Goal: Transaction & Acquisition: Purchase product/service

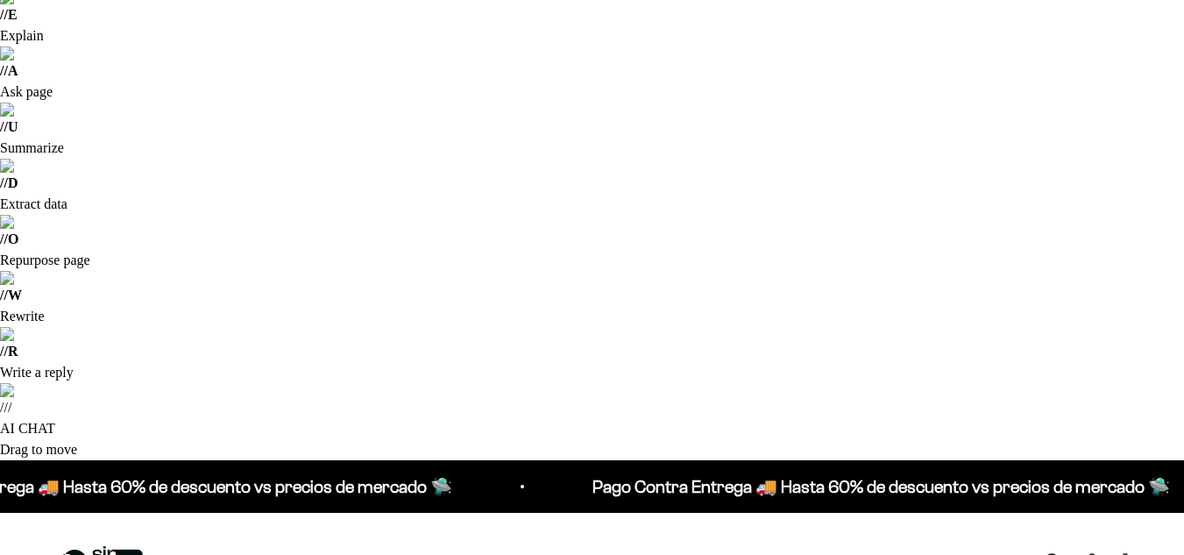
scroll to position [206, 0]
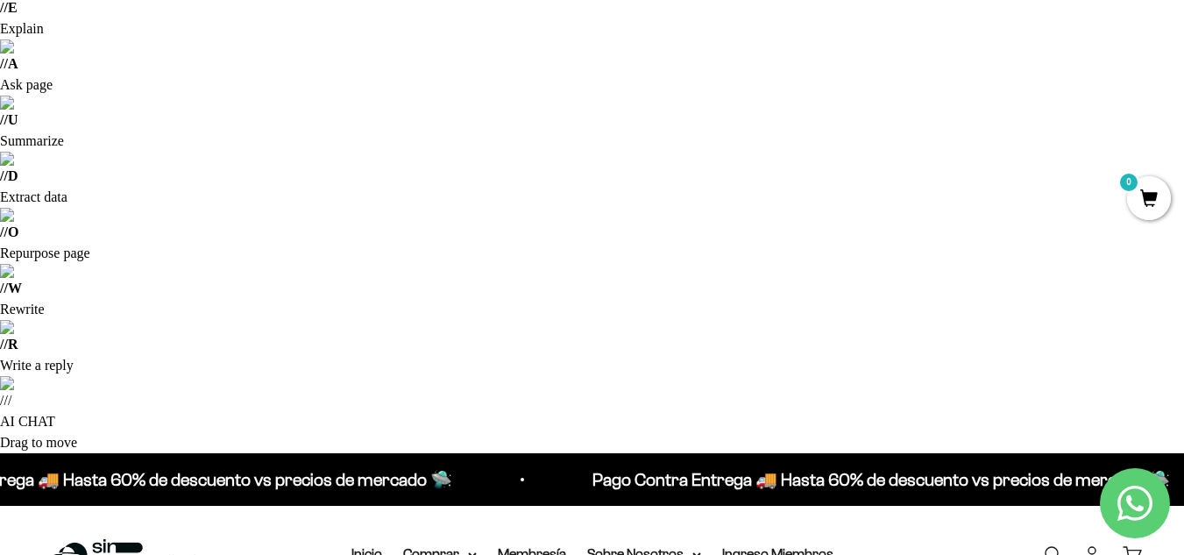
type input "[EMAIL_ADDRESS][DOMAIN_NAME]"
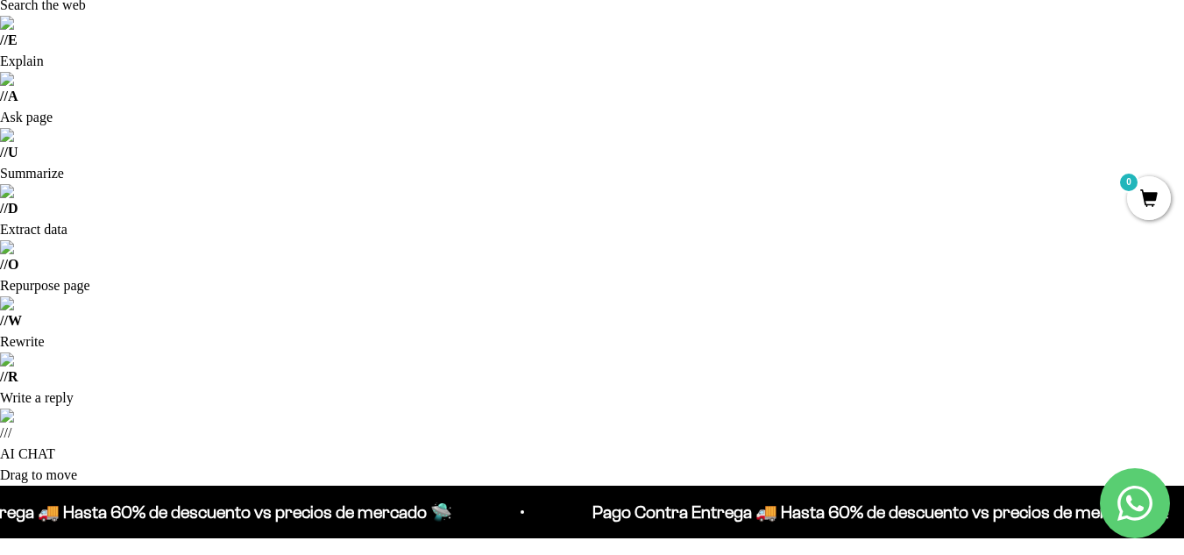
scroll to position [174, 0]
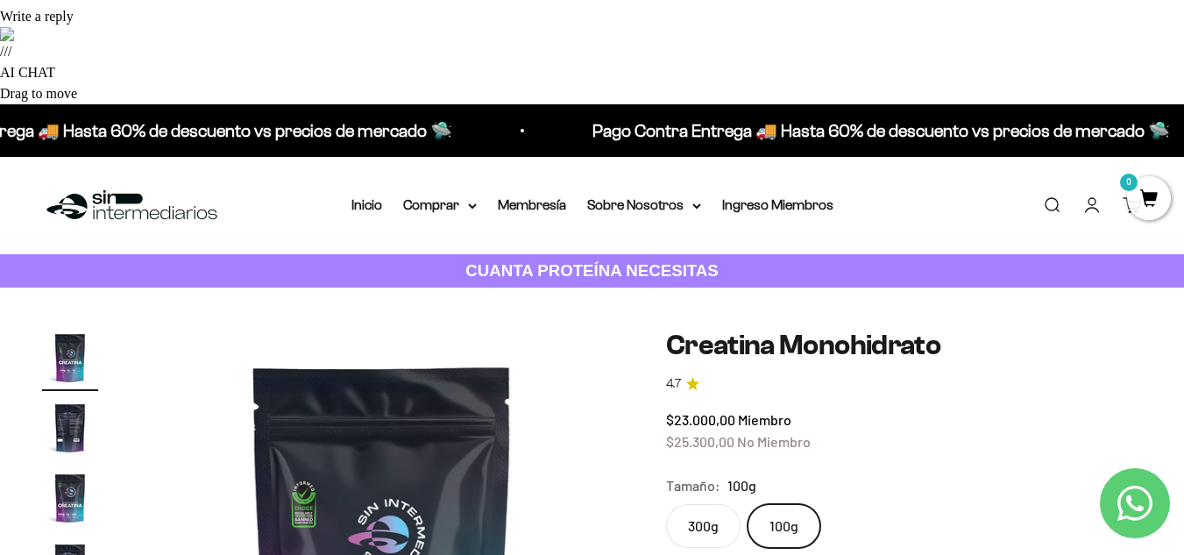
scroll to position [562, 0]
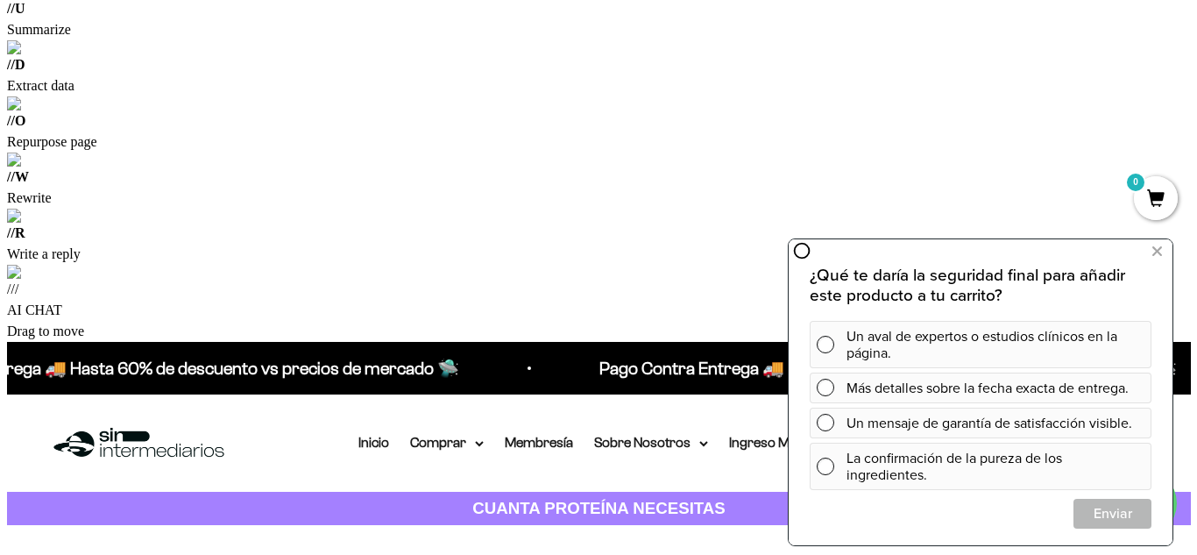
scroll to position [318, 0]
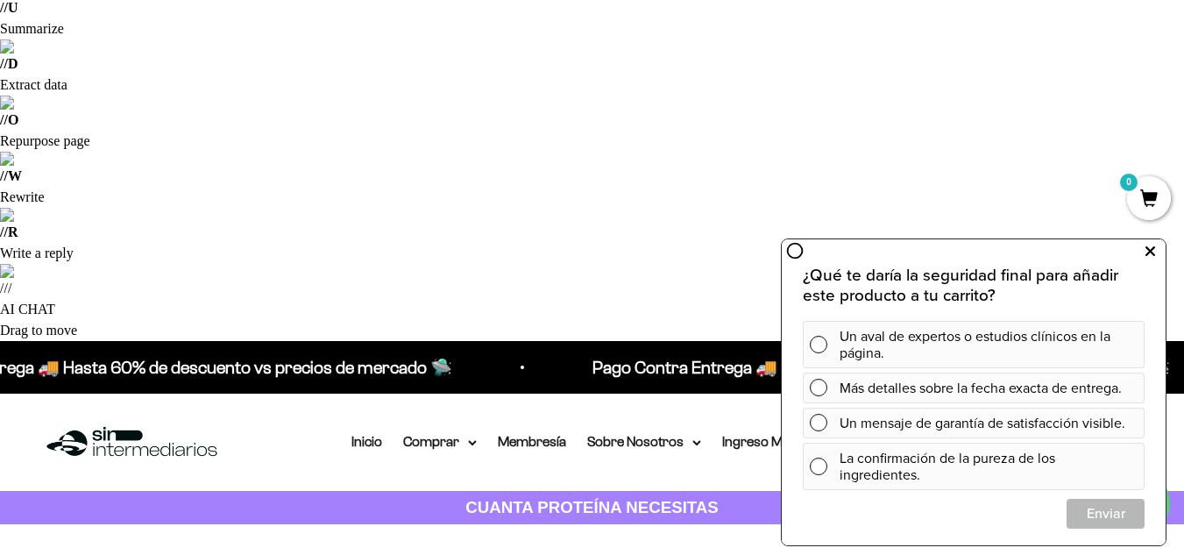
click at [1147, 246] on icon at bounding box center [1151, 251] width 10 height 23
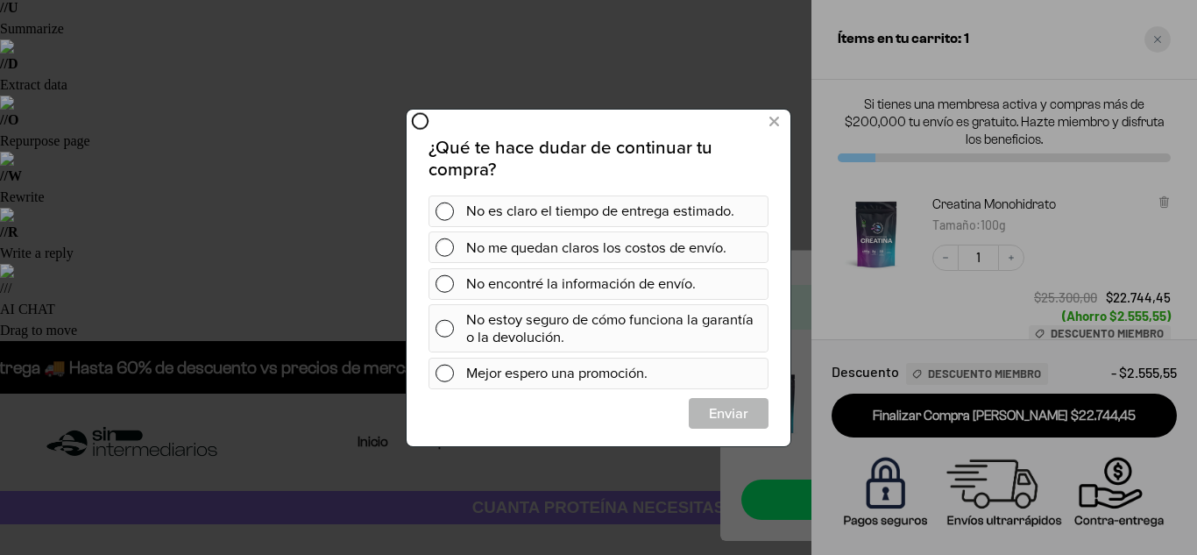
scroll to position [0, 0]
click at [1161, 36] on div at bounding box center [598, 277] width 1197 height 555
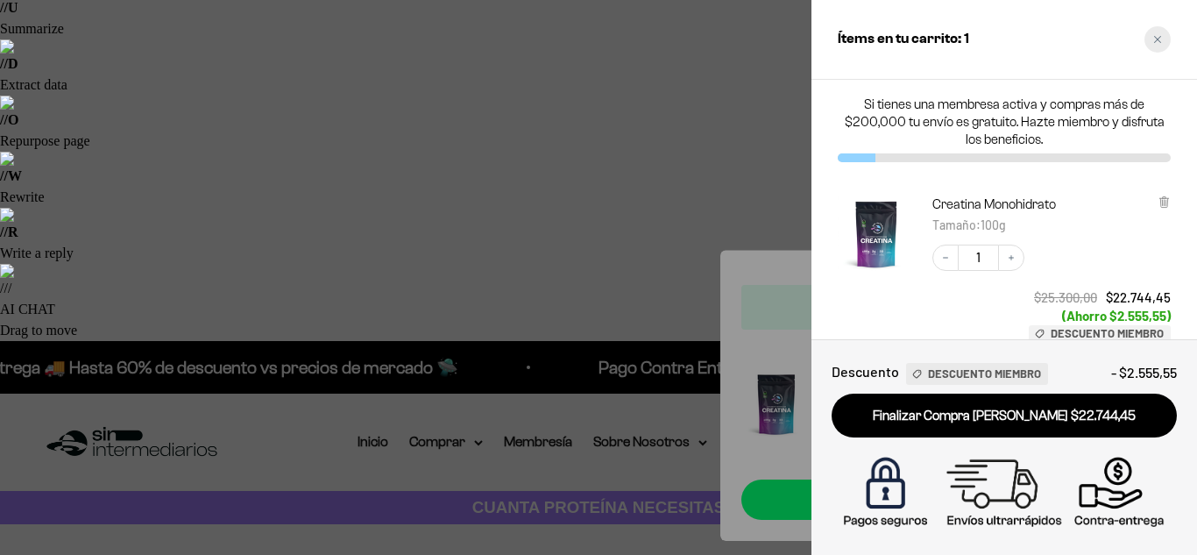
click at [1151, 48] on div "Close cart" at bounding box center [1158, 39] width 26 height 26
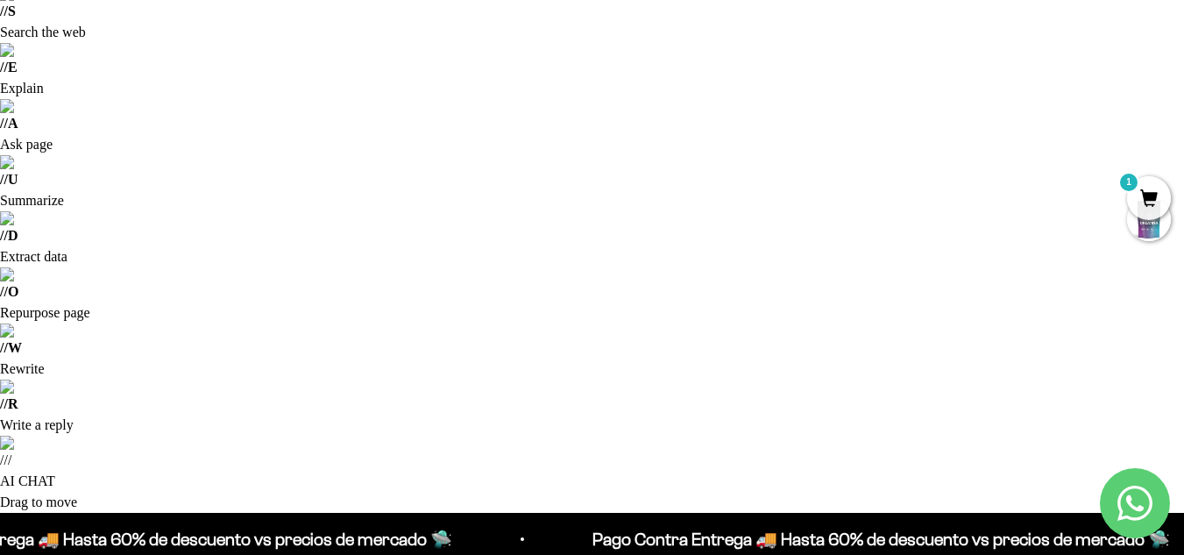
scroll to position [75, 0]
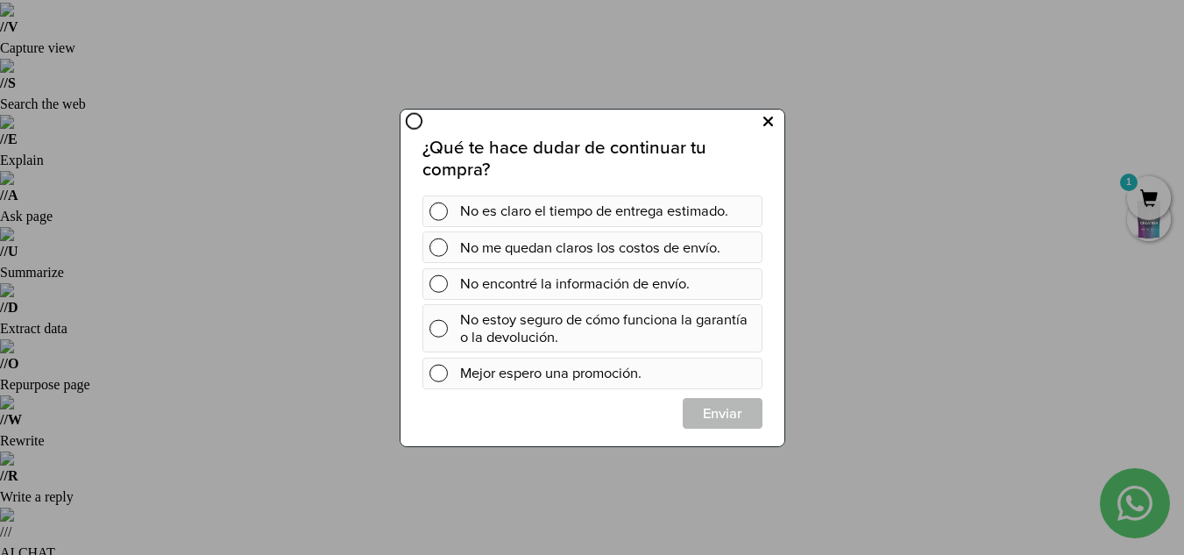
click at [768, 121] on icon at bounding box center [768, 122] width 10 height 24
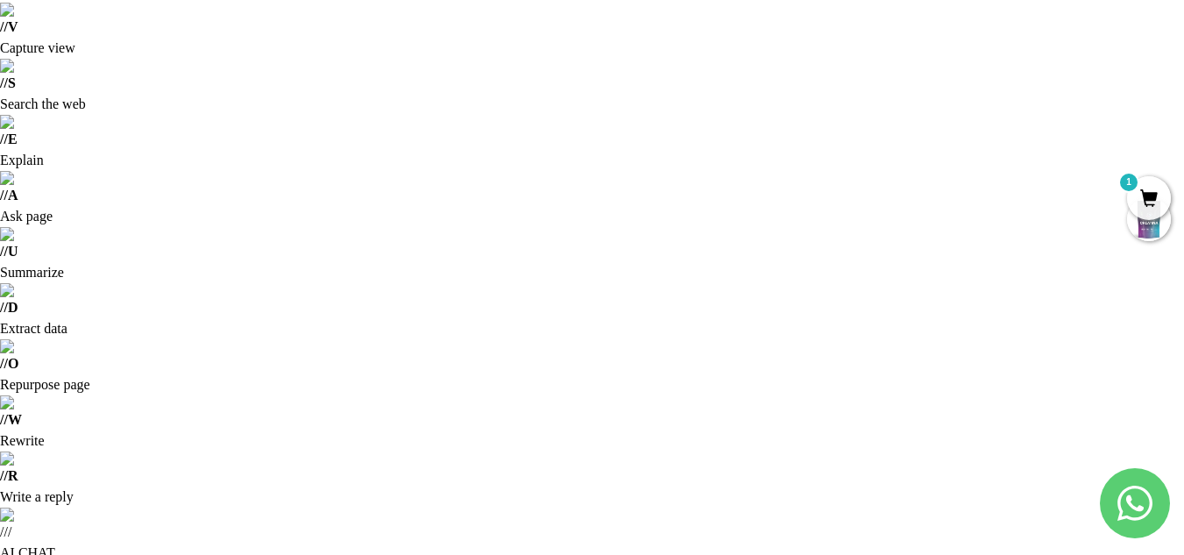
scroll to position [239, 0]
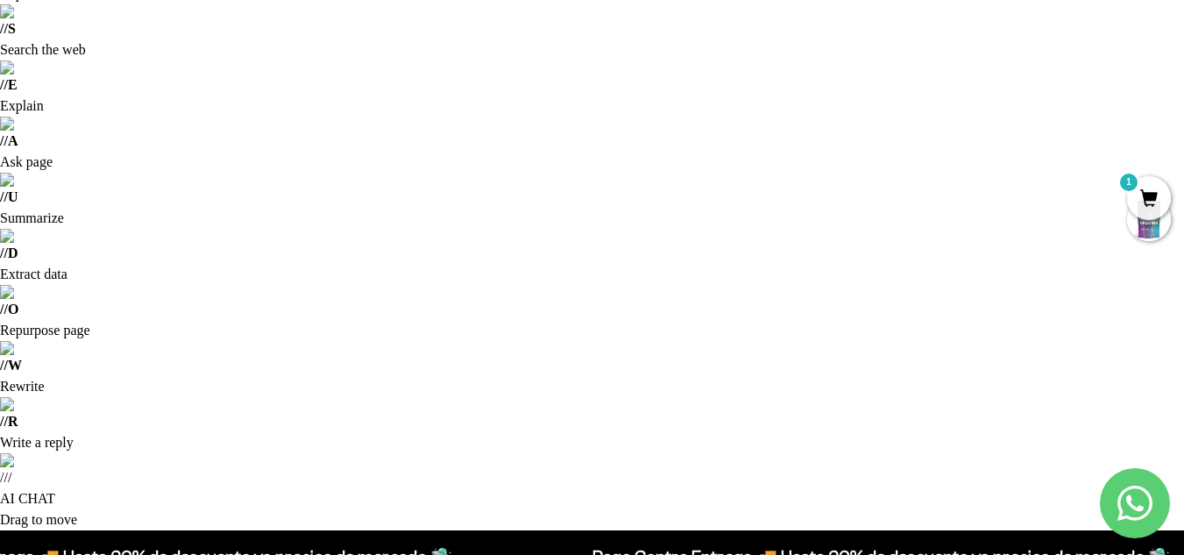
scroll to position [131, 0]
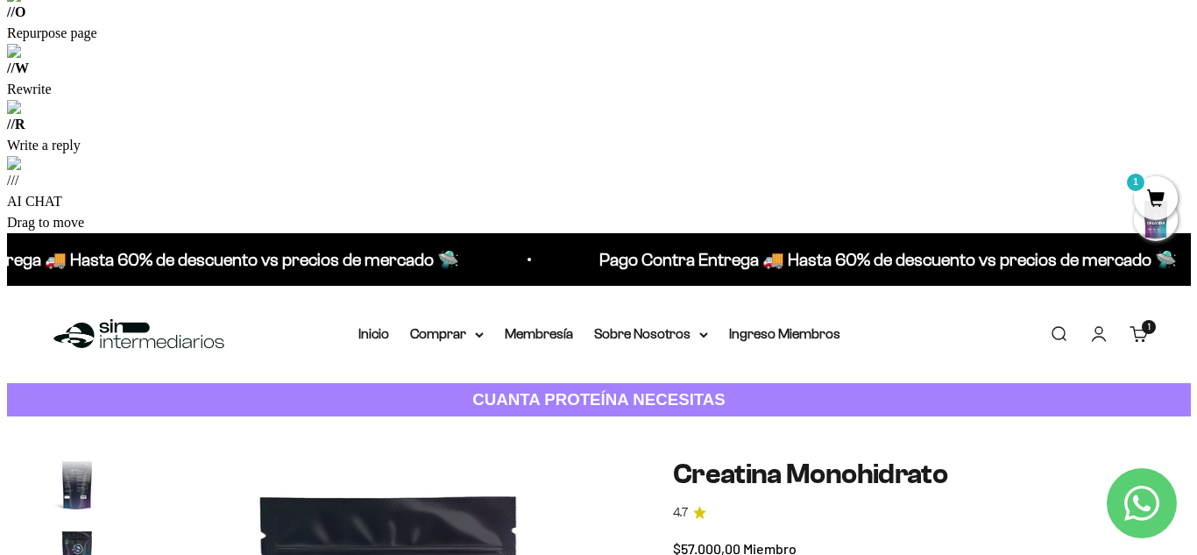
scroll to position [427, 0]
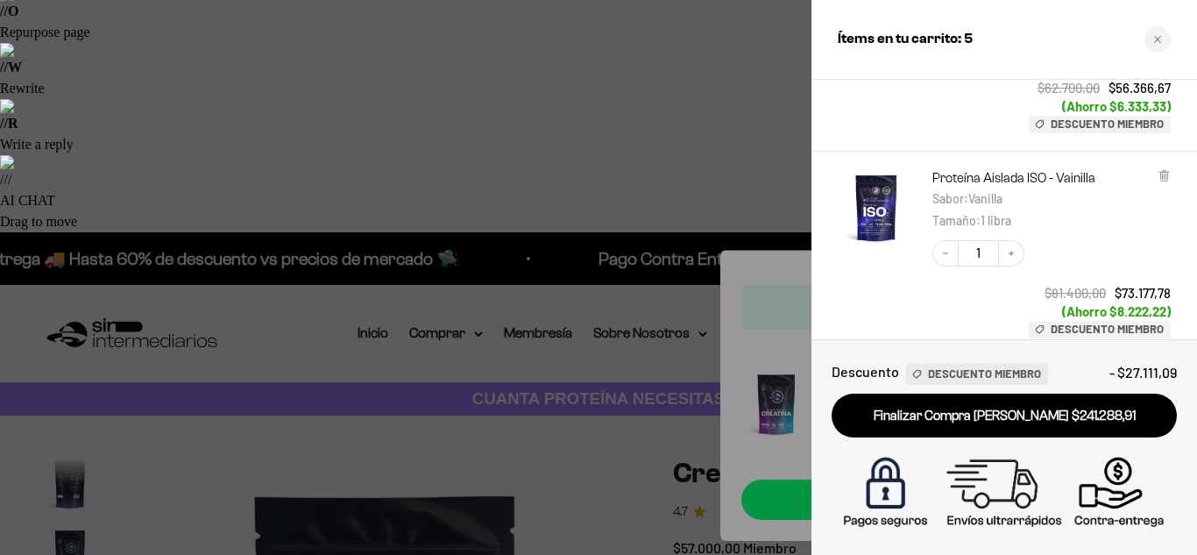
scroll to position [710, 0]
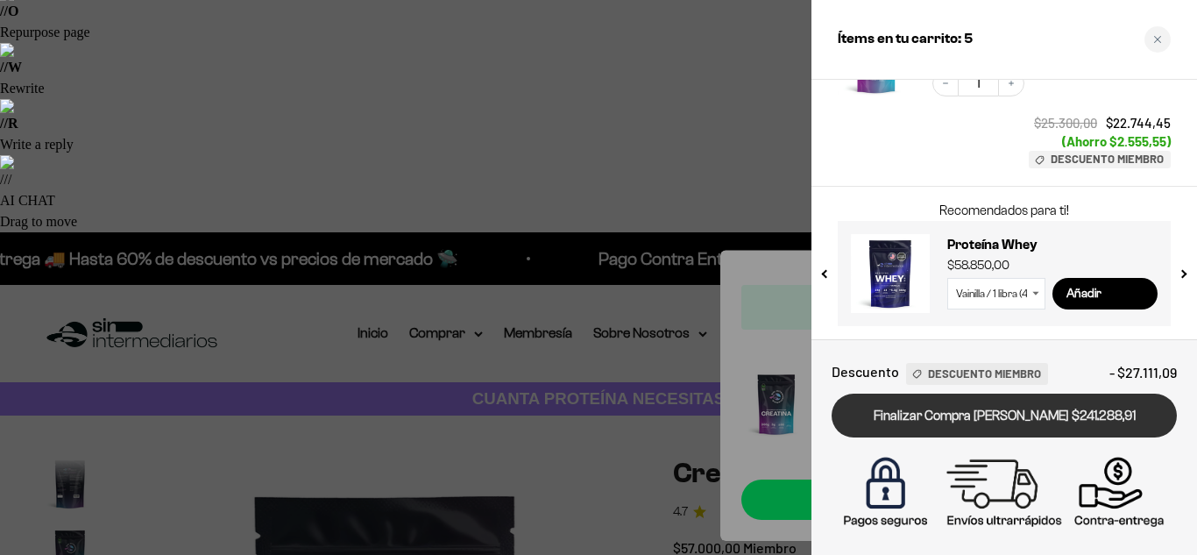
click at [962, 416] on link "Finalizar Compra Segura $241.288,91" at bounding box center [1004, 416] width 345 height 45
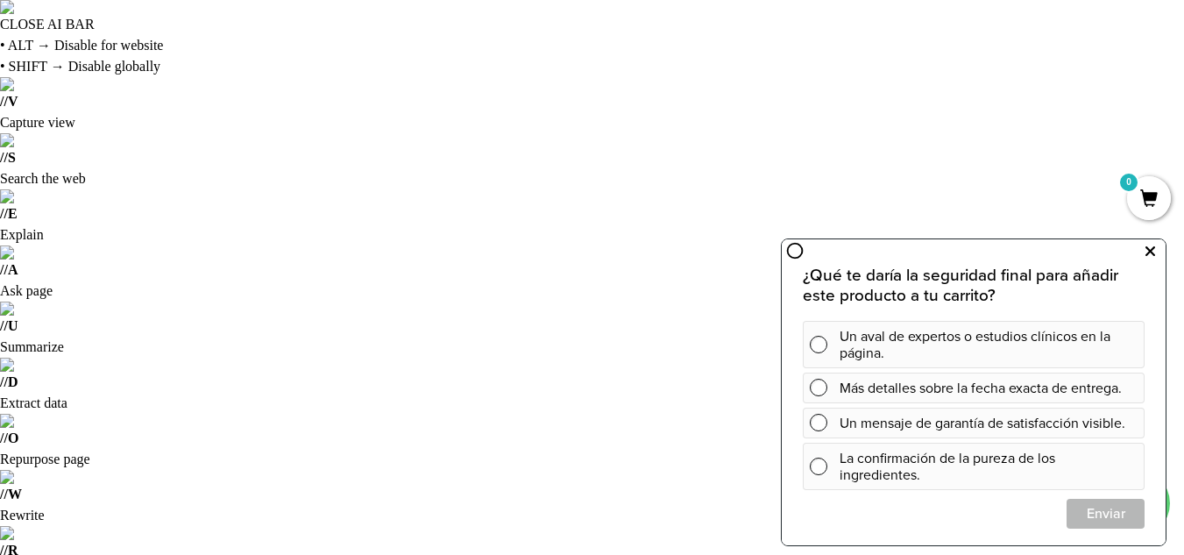
click at [1146, 247] on icon at bounding box center [1151, 251] width 10 height 23
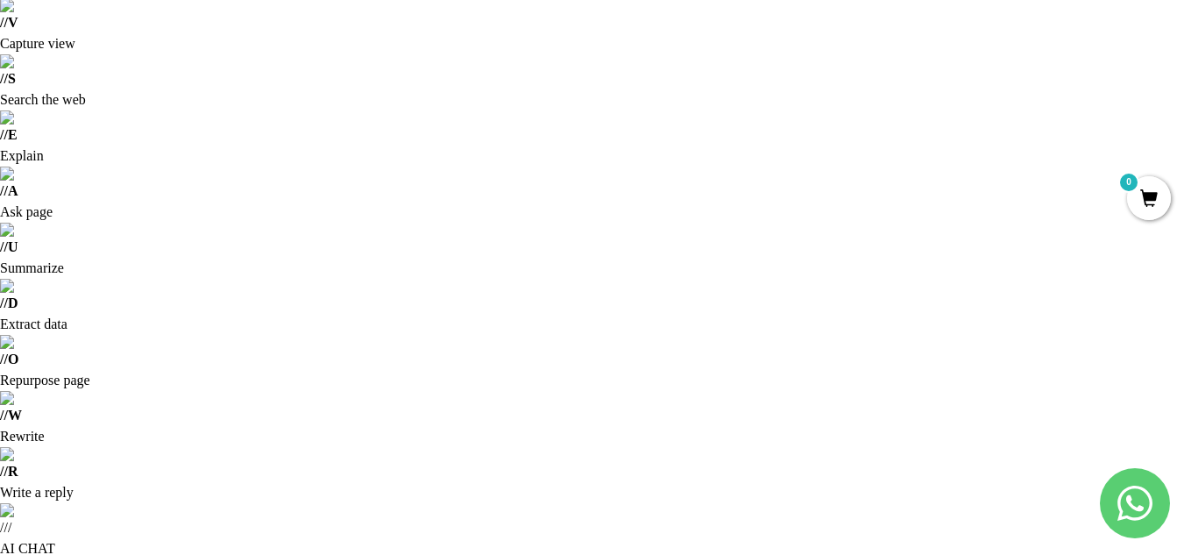
scroll to position [80, 0]
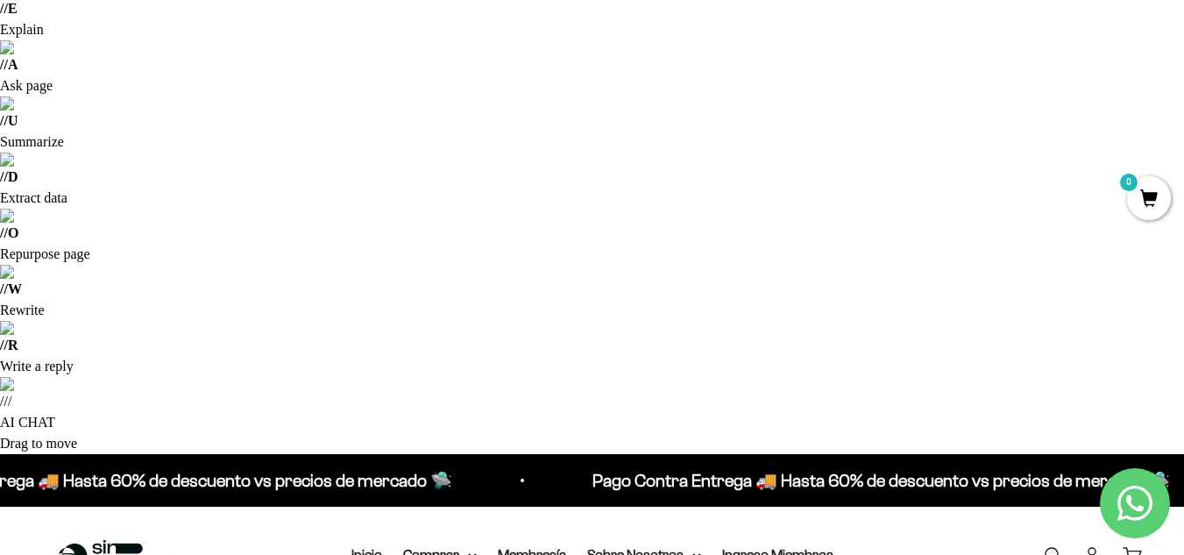
scroll to position [156, 0]
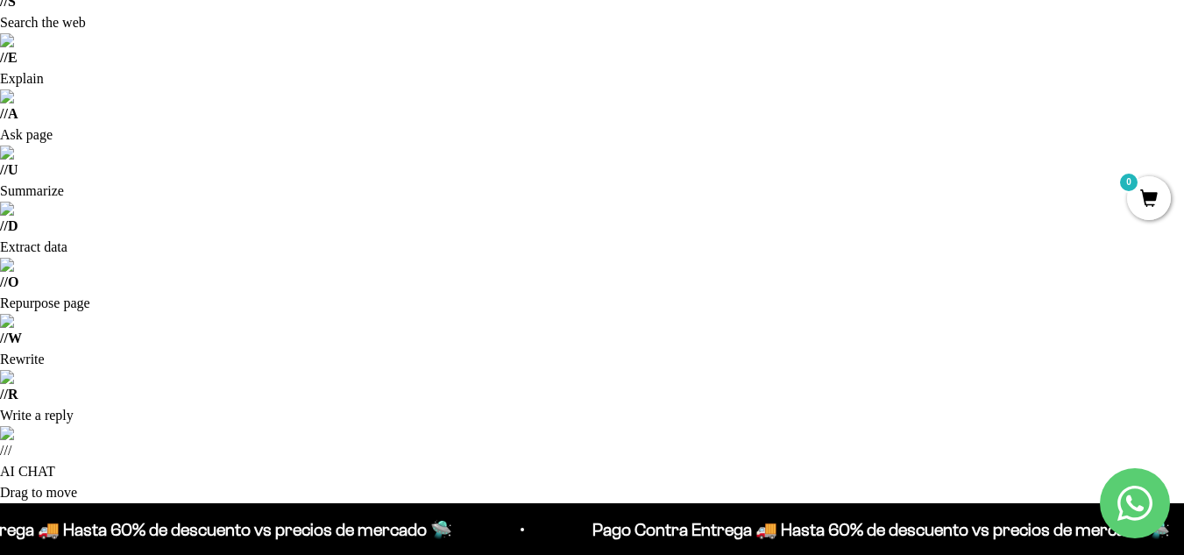
type input "2"
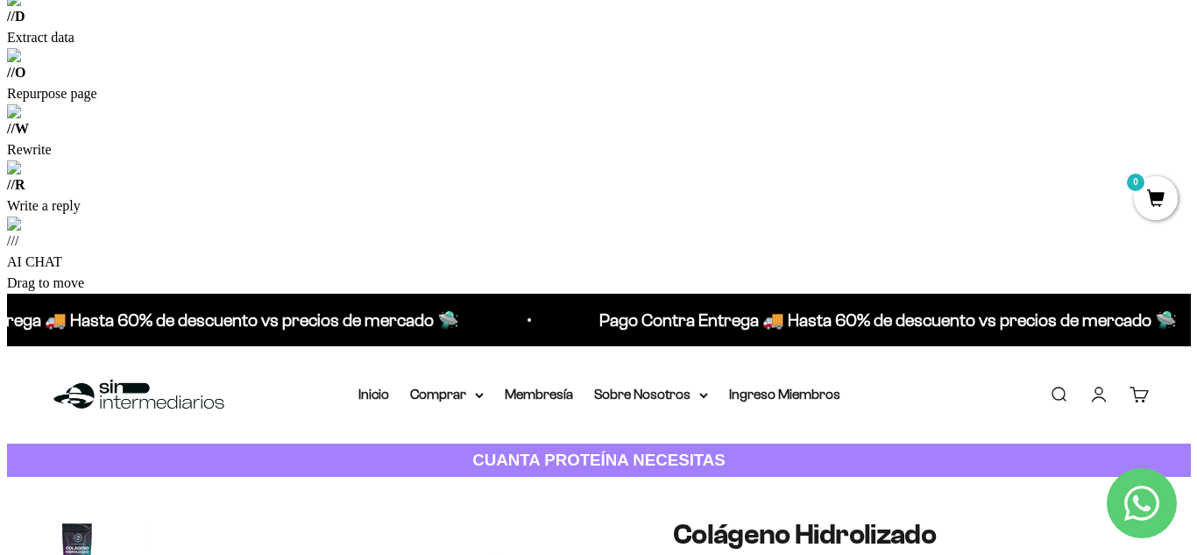
scroll to position [379, 0]
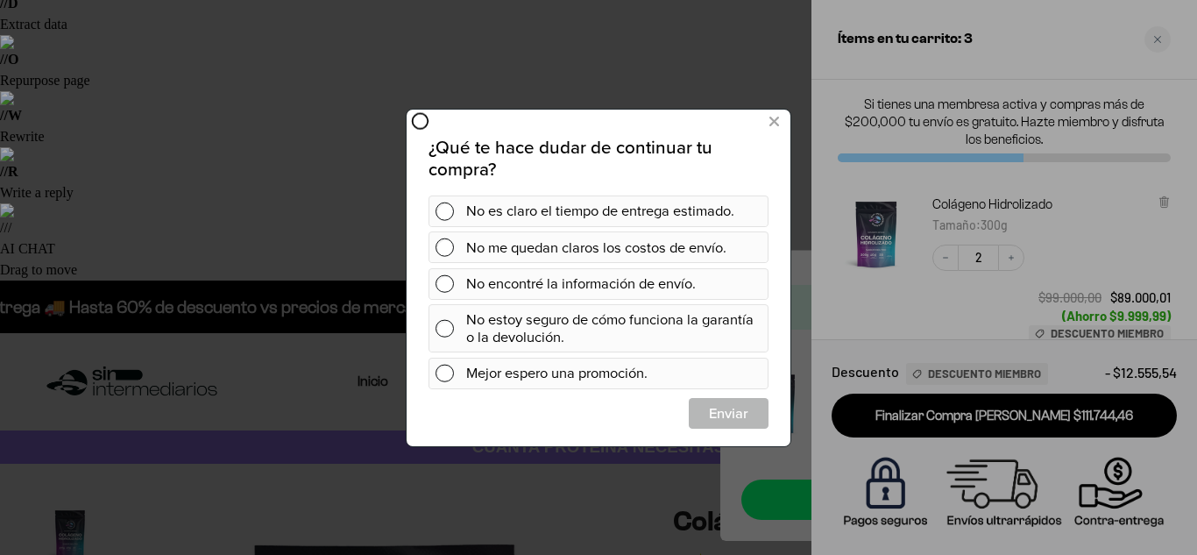
scroll to position [0, 0]
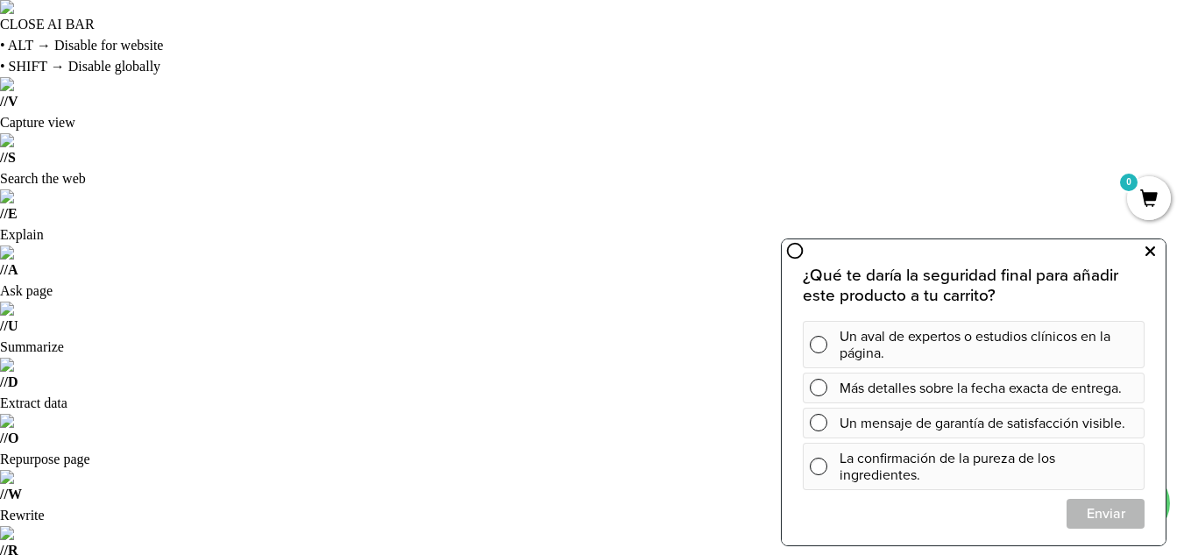
click at [1150, 259] on icon at bounding box center [1151, 251] width 10 height 23
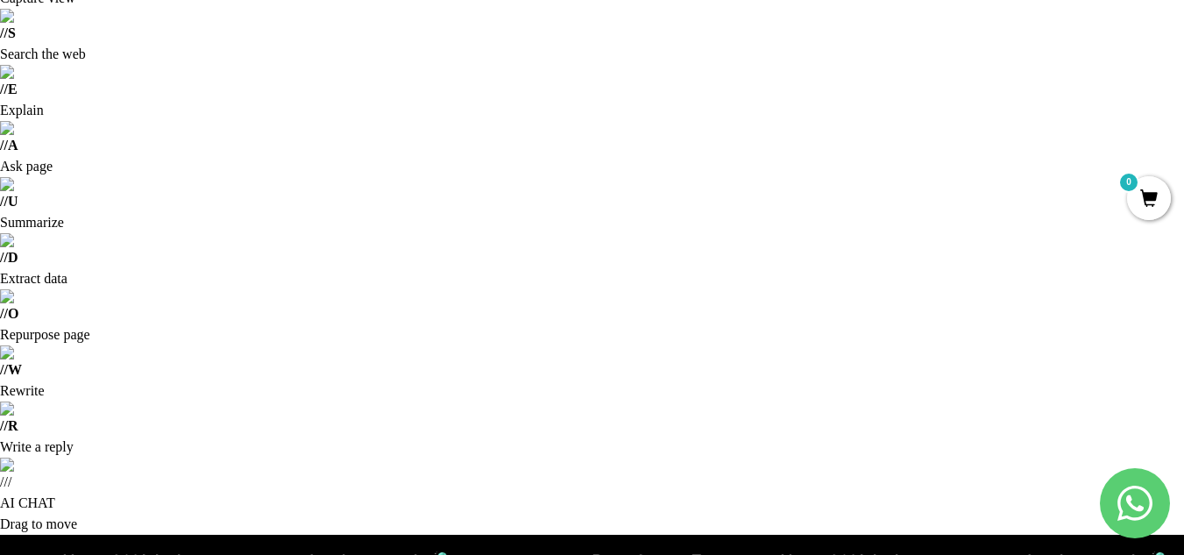
scroll to position [125, 0]
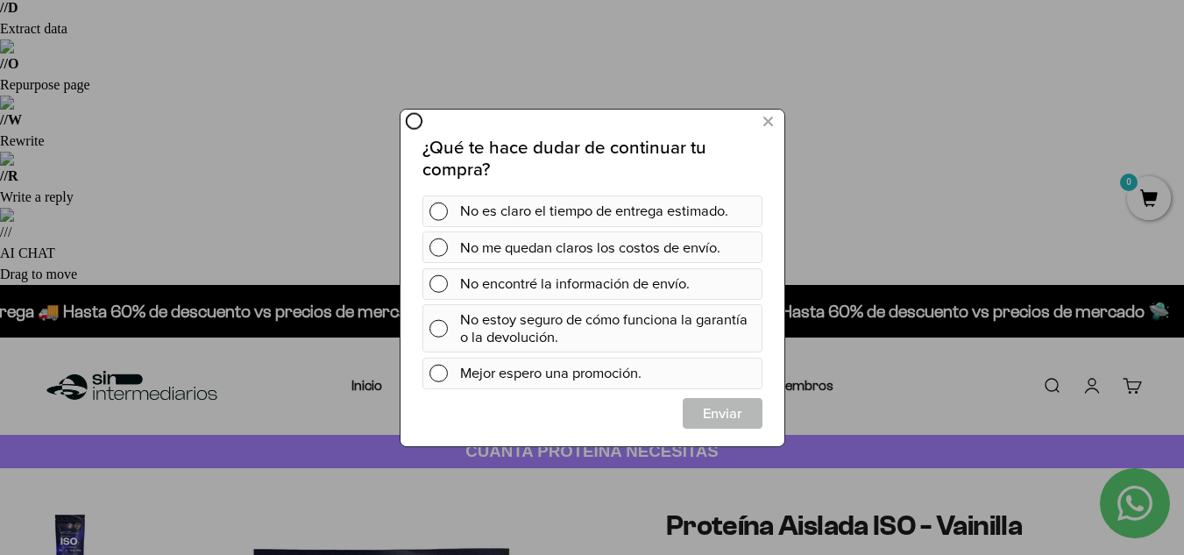
scroll to position [0, 0]
click at [763, 119] on icon at bounding box center [768, 122] width 10 height 24
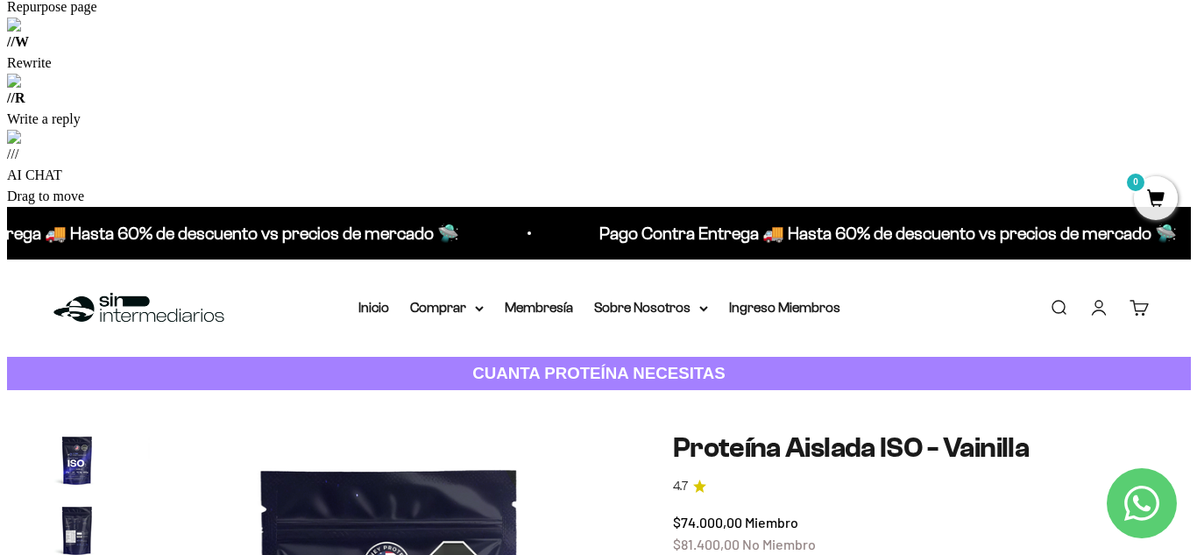
scroll to position [458, 0]
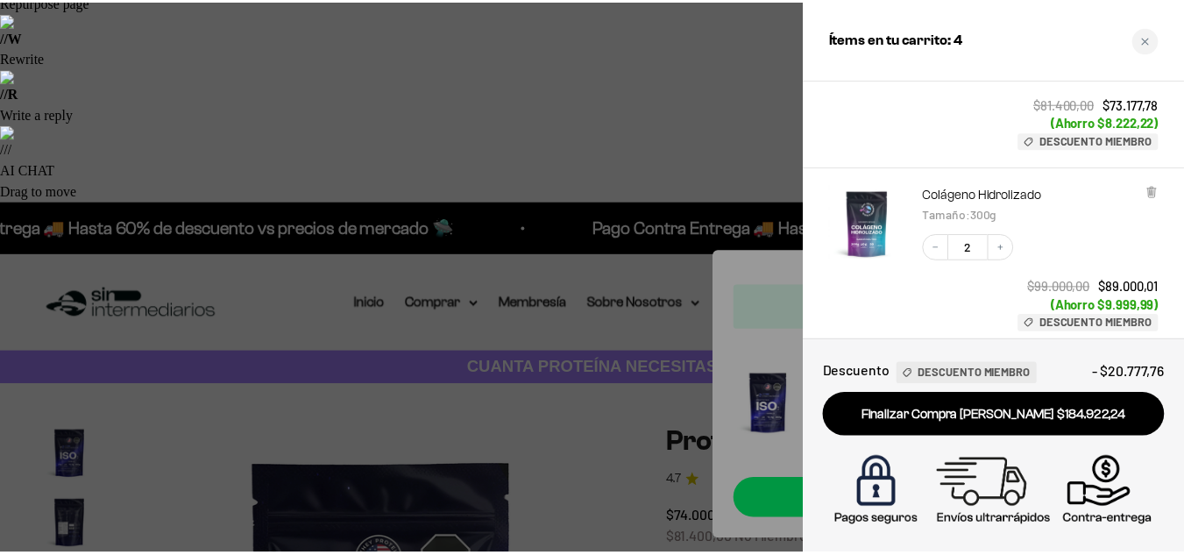
scroll to position [217, 0]
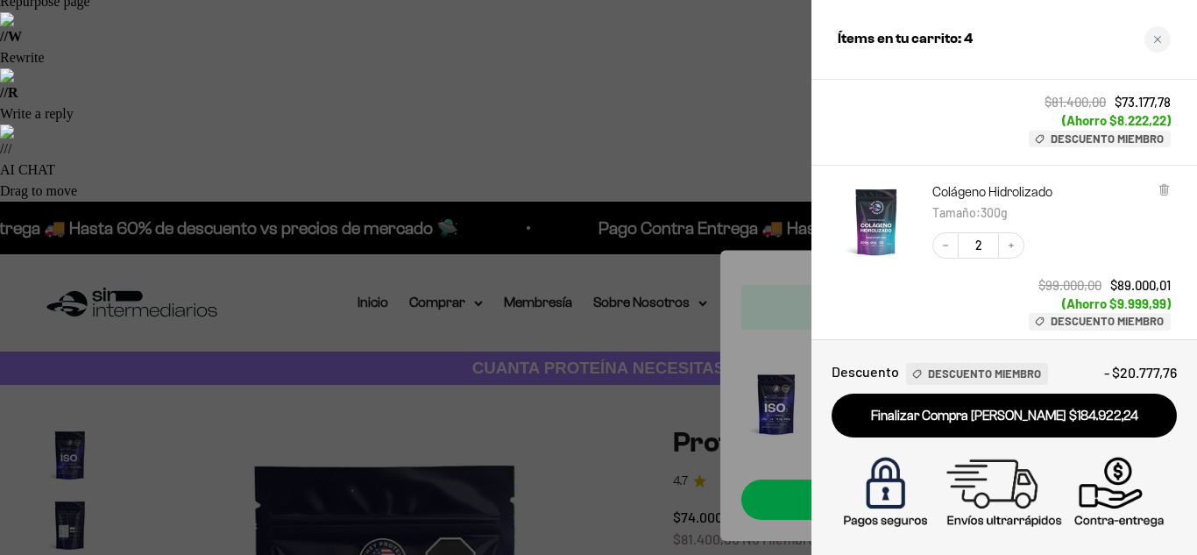
click at [655, 304] on div at bounding box center [598, 277] width 1197 height 555
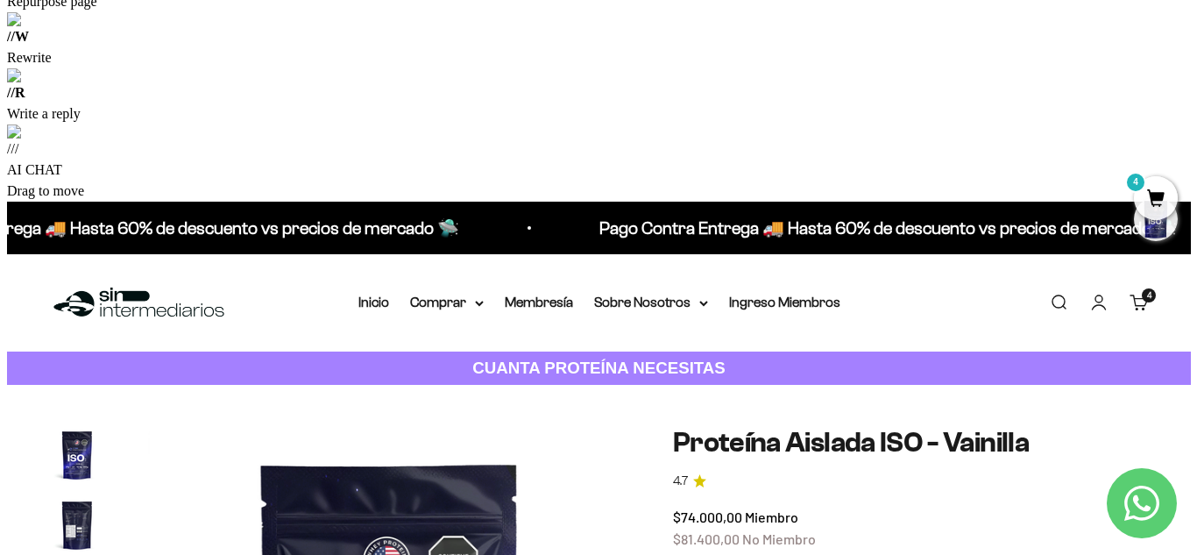
scroll to position [0, 1482]
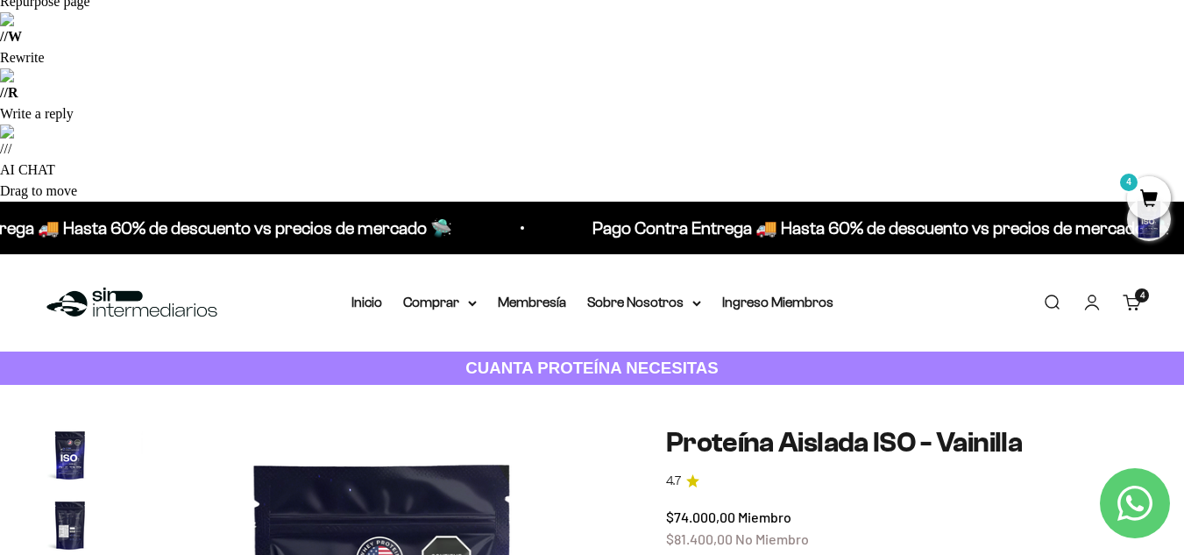
click at [1140, 193] on span "4" at bounding box center [1149, 198] width 44 height 44
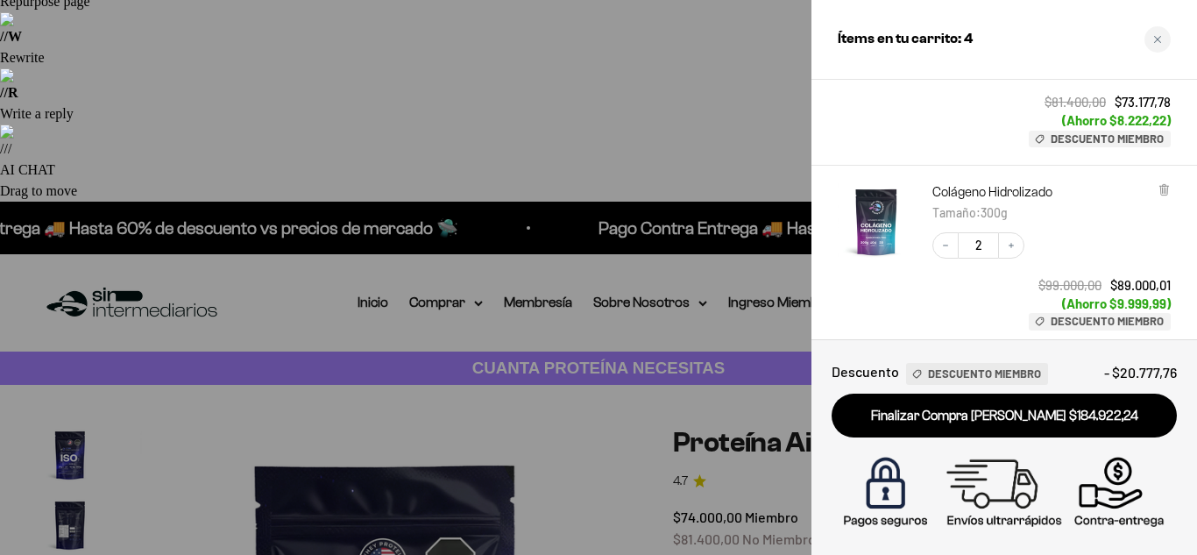
scroll to position [562, 0]
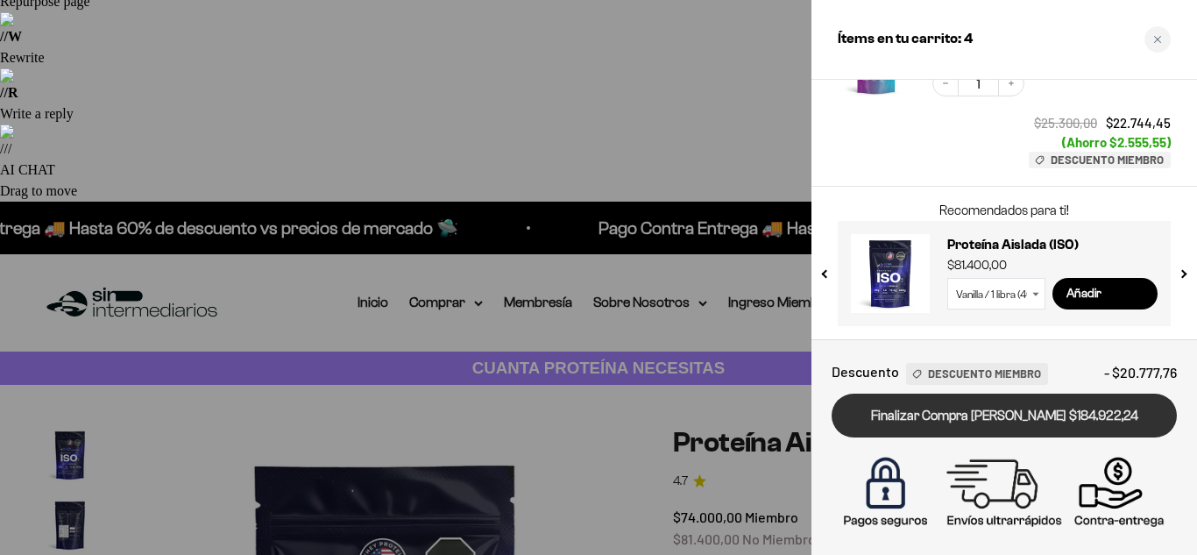
click at [996, 401] on link "Finalizar Compra Segura $184.922,24" at bounding box center [1004, 416] width 345 height 45
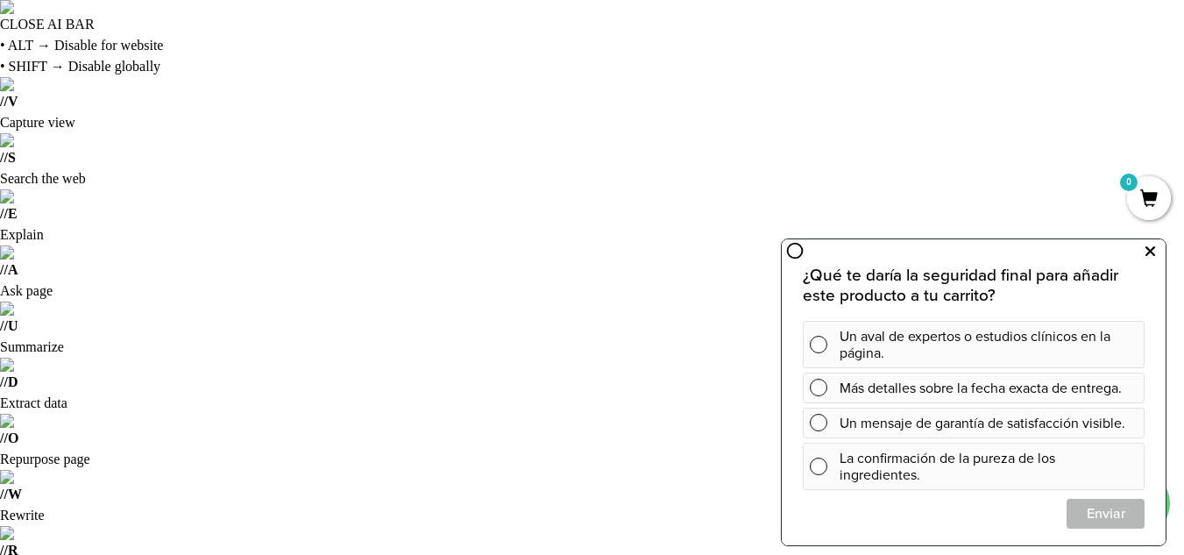
click at [1154, 252] on icon at bounding box center [1151, 251] width 10 height 23
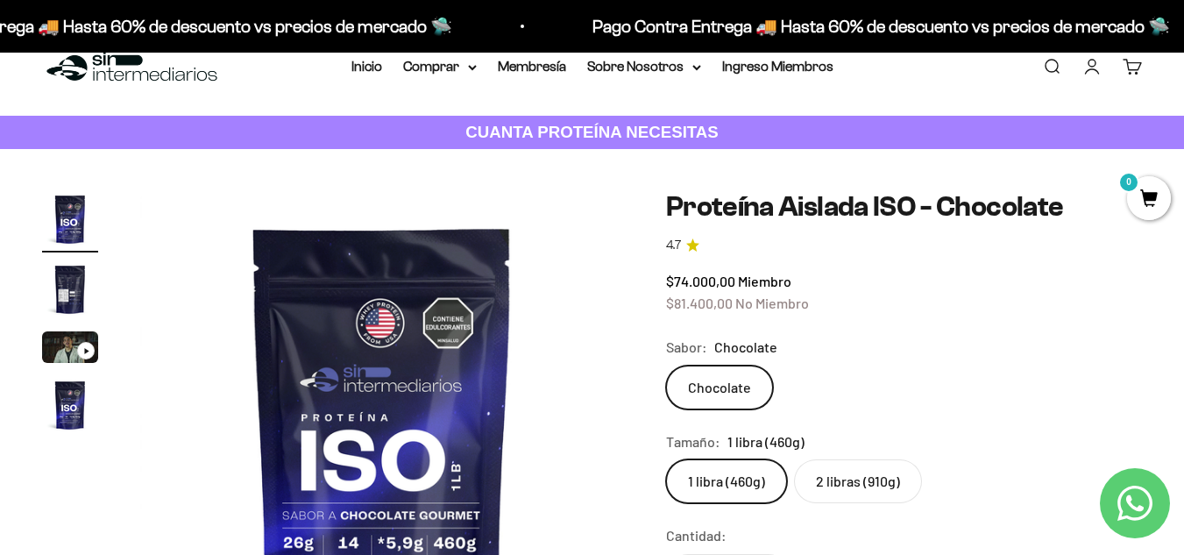
scroll to position [699, 0]
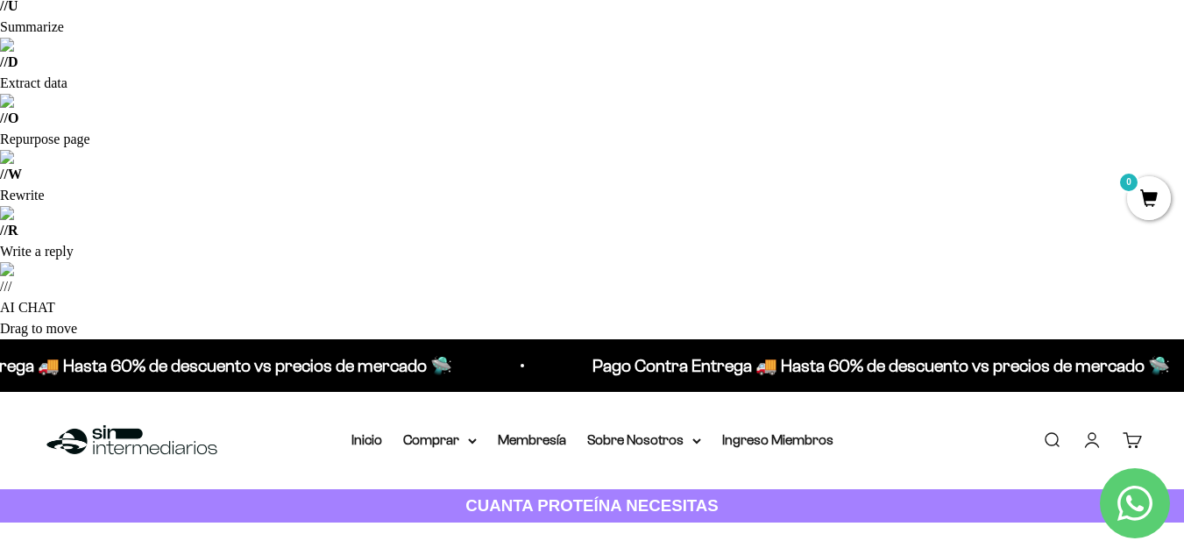
scroll to position [156, 0]
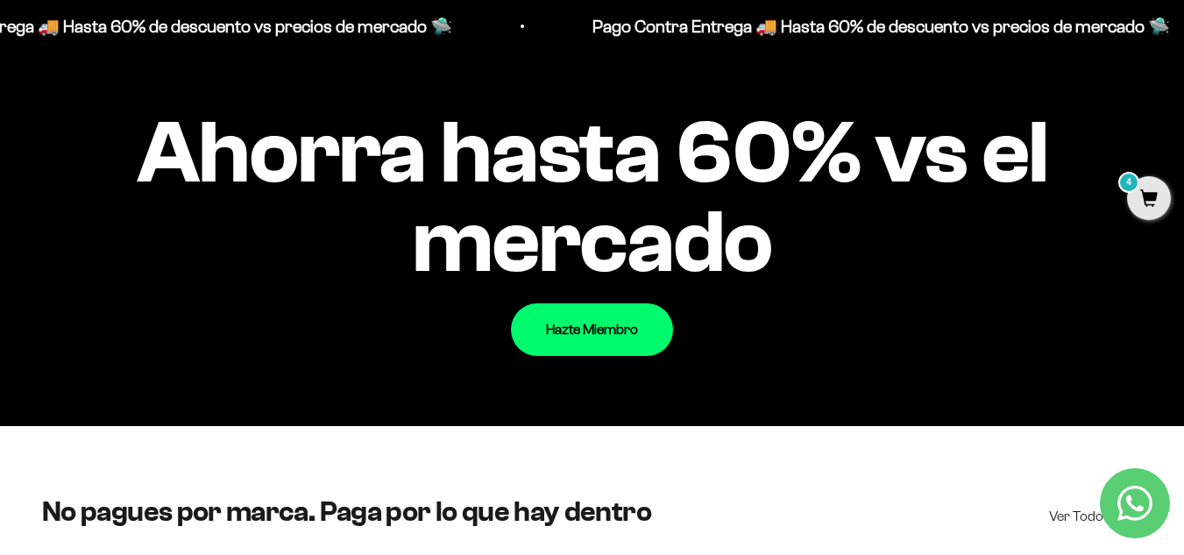
scroll to position [2434, 0]
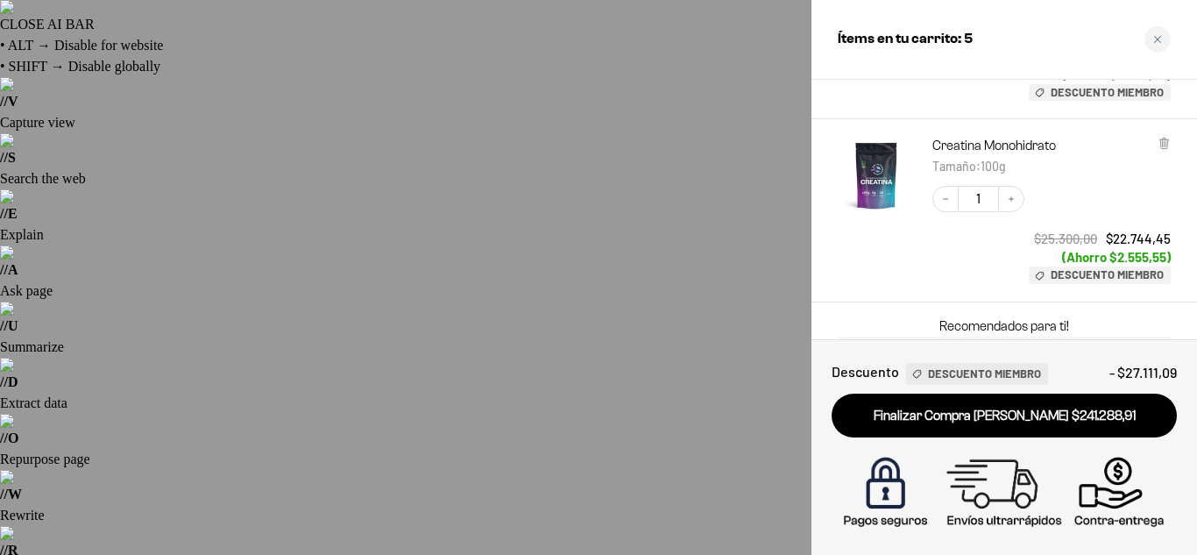
scroll to position [593, 0]
click at [1167, 146] on icon at bounding box center [1164, 145] width 7 height 9
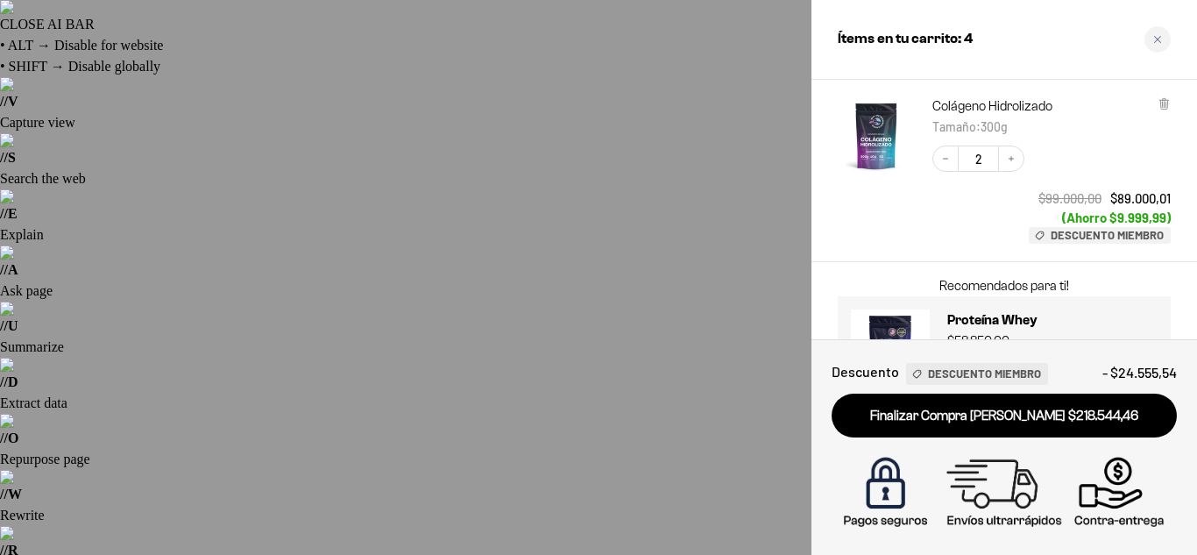
scroll to position [527, 0]
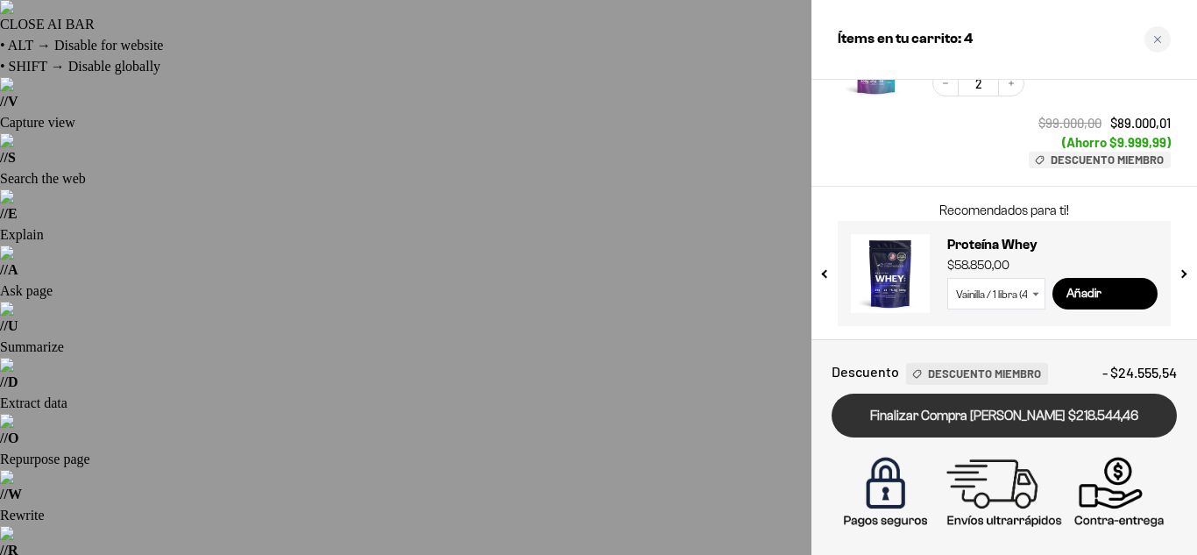
click at [1027, 417] on link "Finalizar Compra [PERSON_NAME] $218.544,46" at bounding box center [1004, 416] width 345 height 45
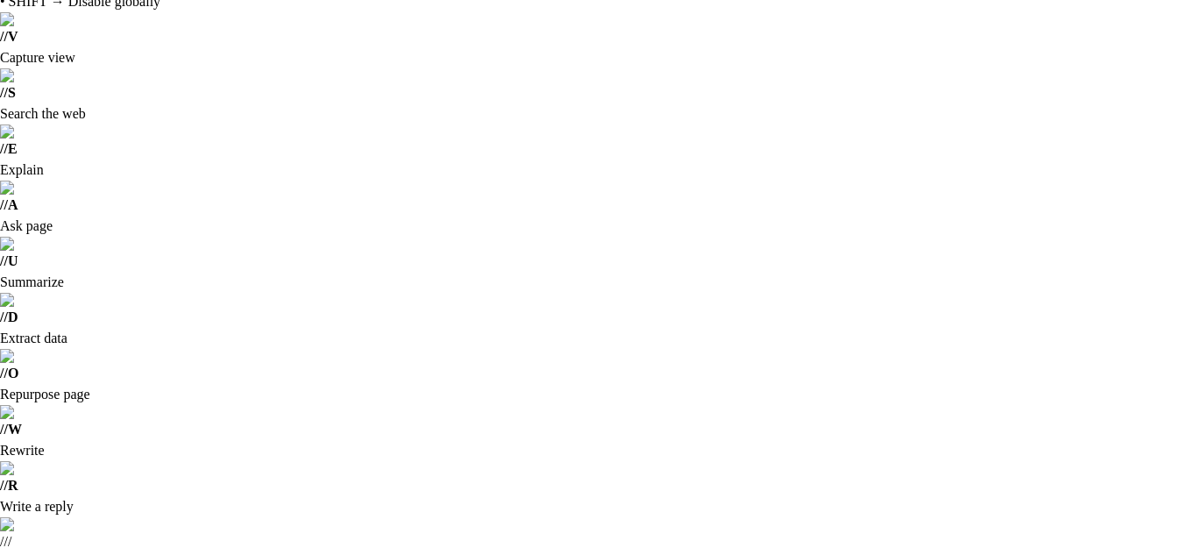
scroll to position [66, 0]
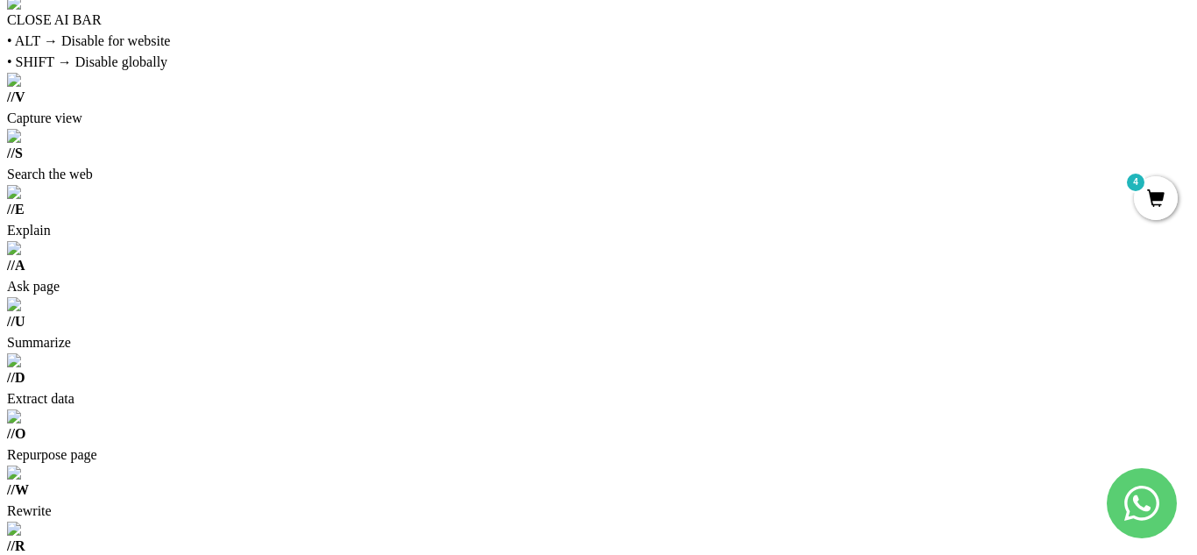
scroll to position [4, 0]
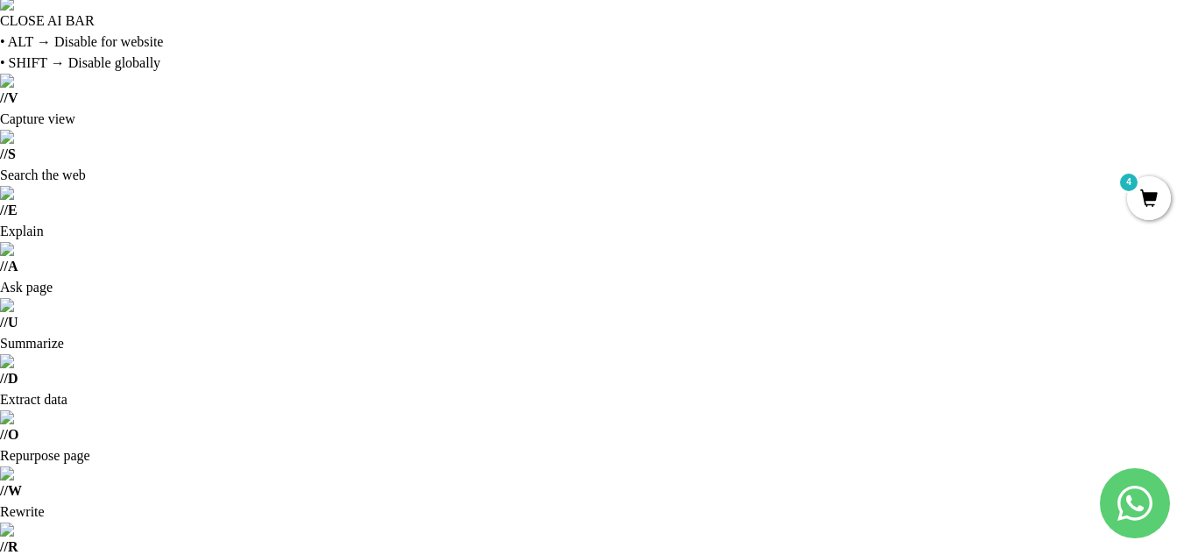
click at [1146, 200] on span "4" at bounding box center [1149, 198] width 44 height 44
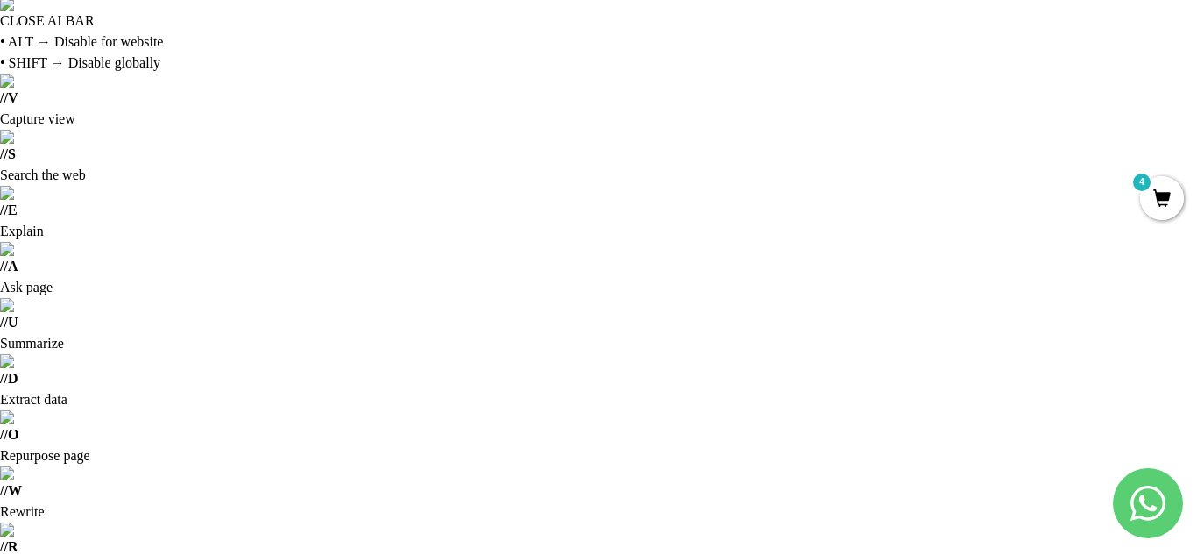
scroll to position [0, 1003]
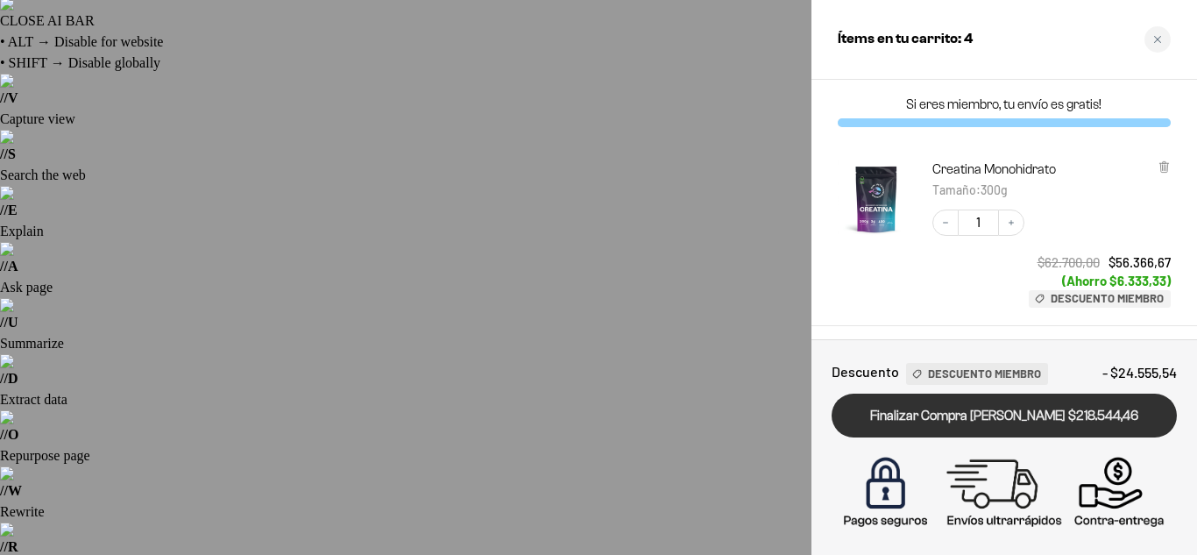
click at [998, 411] on link "Finalizar Compra [PERSON_NAME] $218.544,46" at bounding box center [1004, 416] width 345 height 45
